Goal: Task Accomplishment & Management: Use online tool/utility

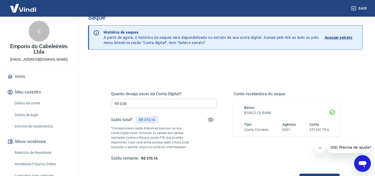
scroll to position [24, 0]
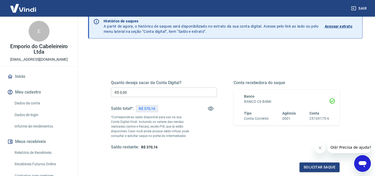
click at [160, 92] on input "R$ 0,00" at bounding box center [164, 93] width 106 height 10
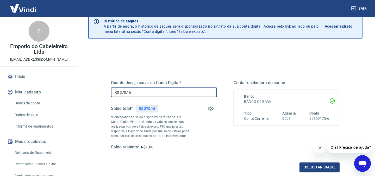
scroll to position [57, 0]
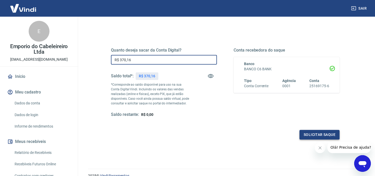
type input "R$ 370,16"
click at [312, 132] on button "Solicitar saque" at bounding box center [320, 135] width 40 height 10
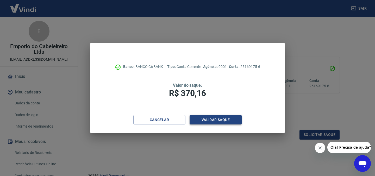
click at [205, 118] on button "Validar saque" at bounding box center [216, 120] width 52 height 10
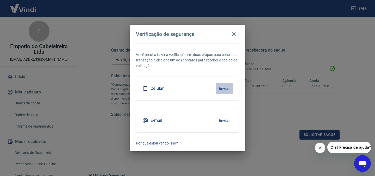
click at [220, 88] on button "Enviar" at bounding box center [224, 88] width 17 height 11
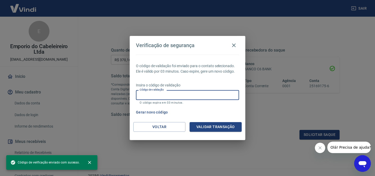
click at [195, 93] on input "Código de validação" at bounding box center [187, 95] width 103 height 10
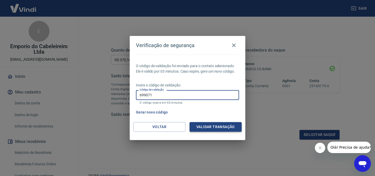
type input "699071"
click at [228, 124] on button "Validar transação" at bounding box center [216, 127] width 52 height 10
